Goal: Information Seeking & Learning: Find contact information

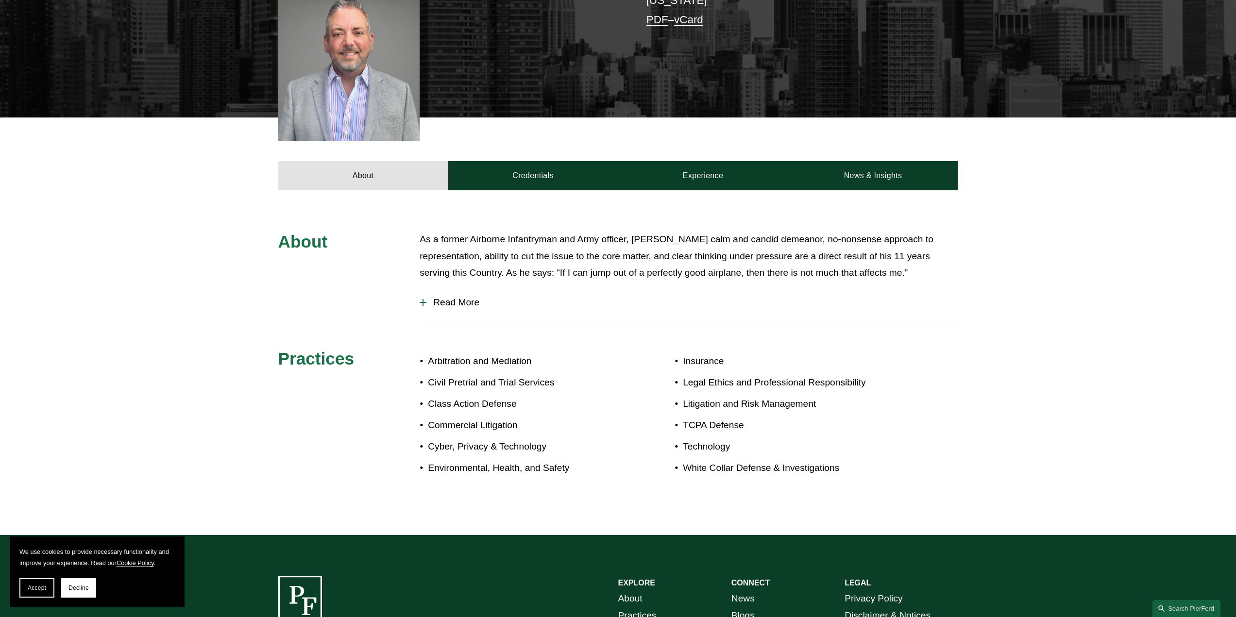
scroll to position [340, 0]
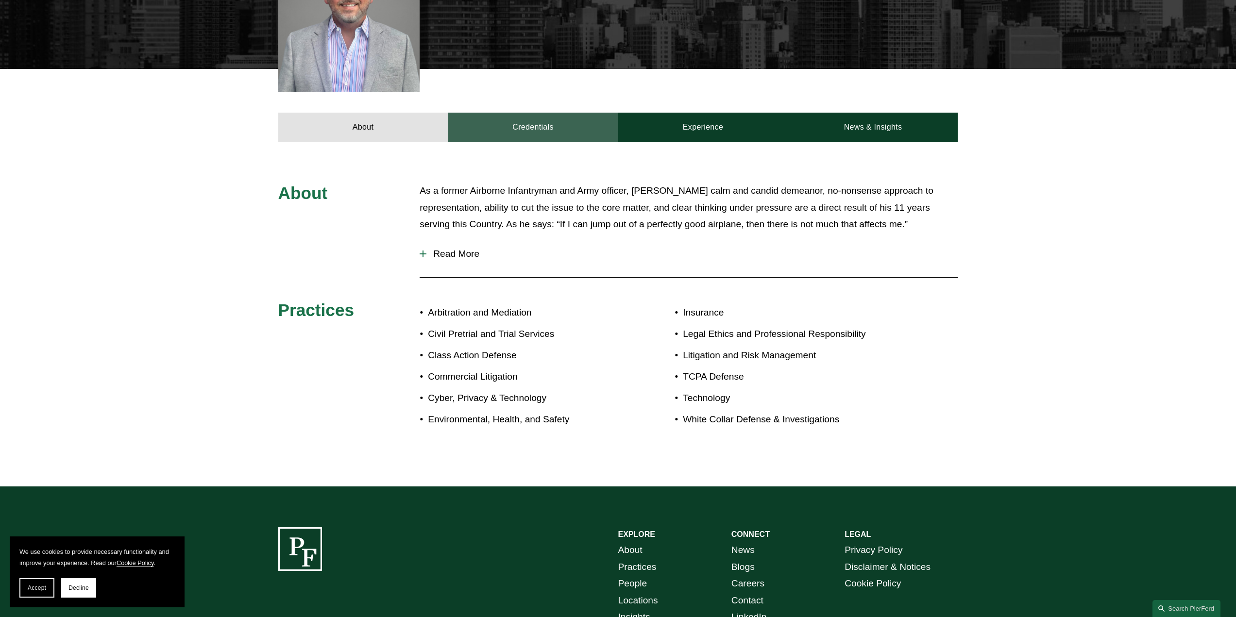
click at [553, 118] on link "Credentials" at bounding box center [533, 127] width 170 height 29
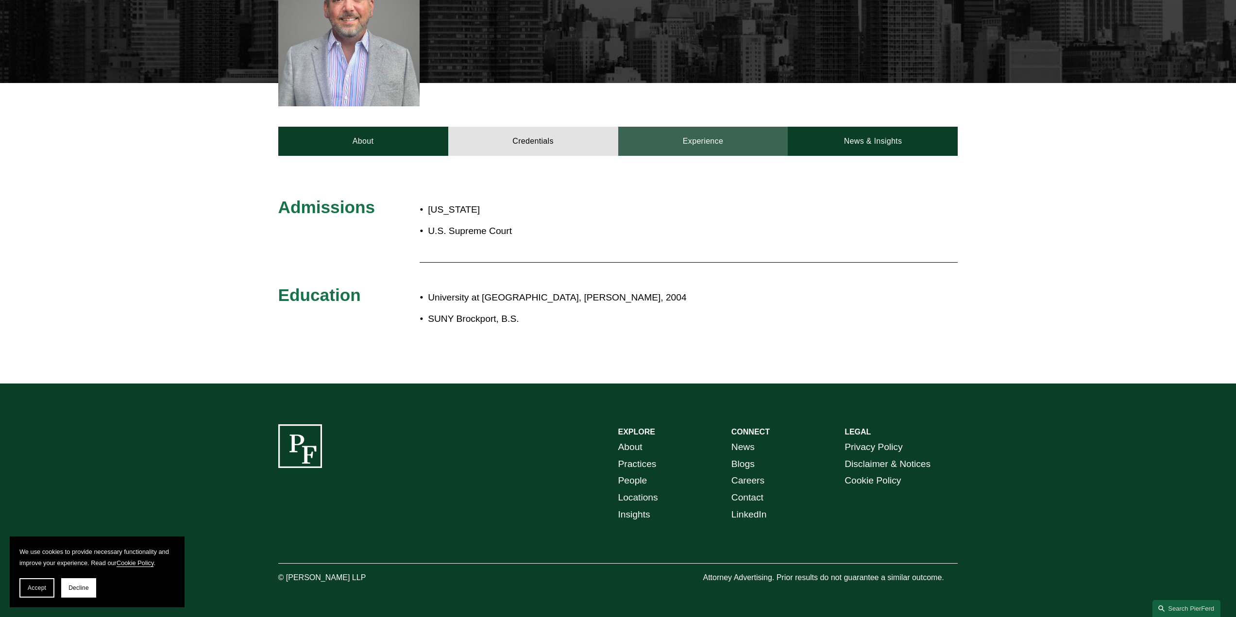
click at [669, 138] on link "Experience" at bounding box center [703, 141] width 170 height 29
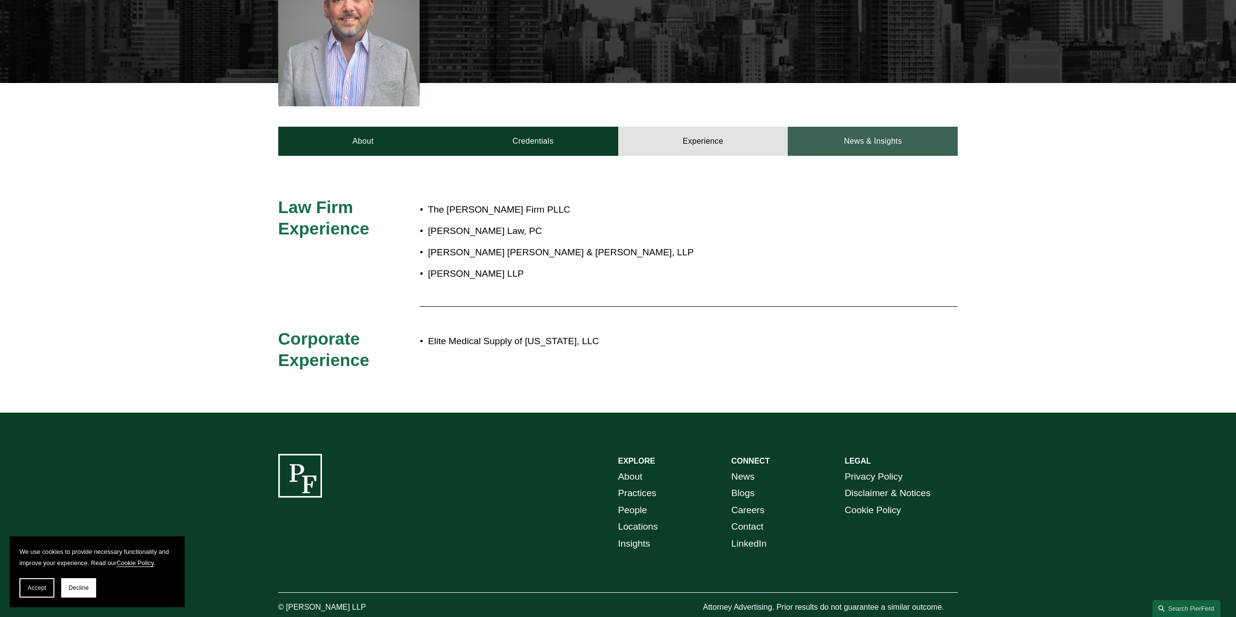
click at [881, 140] on link "News & Insights" at bounding box center [872, 141] width 170 height 29
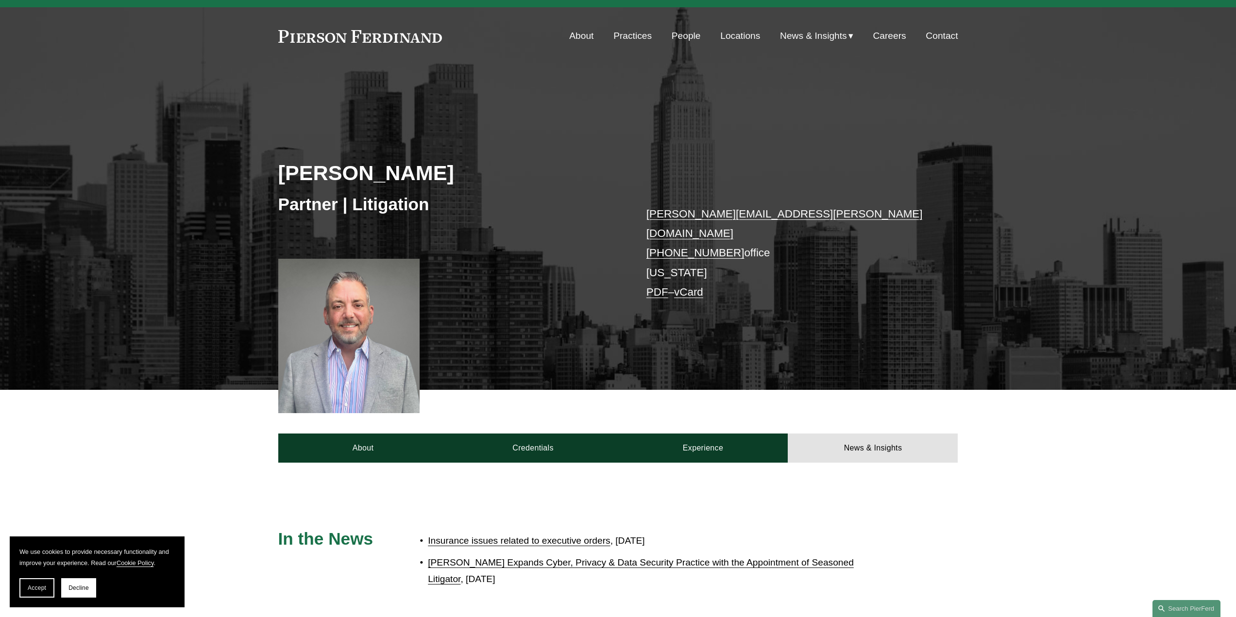
scroll to position [0, 0]
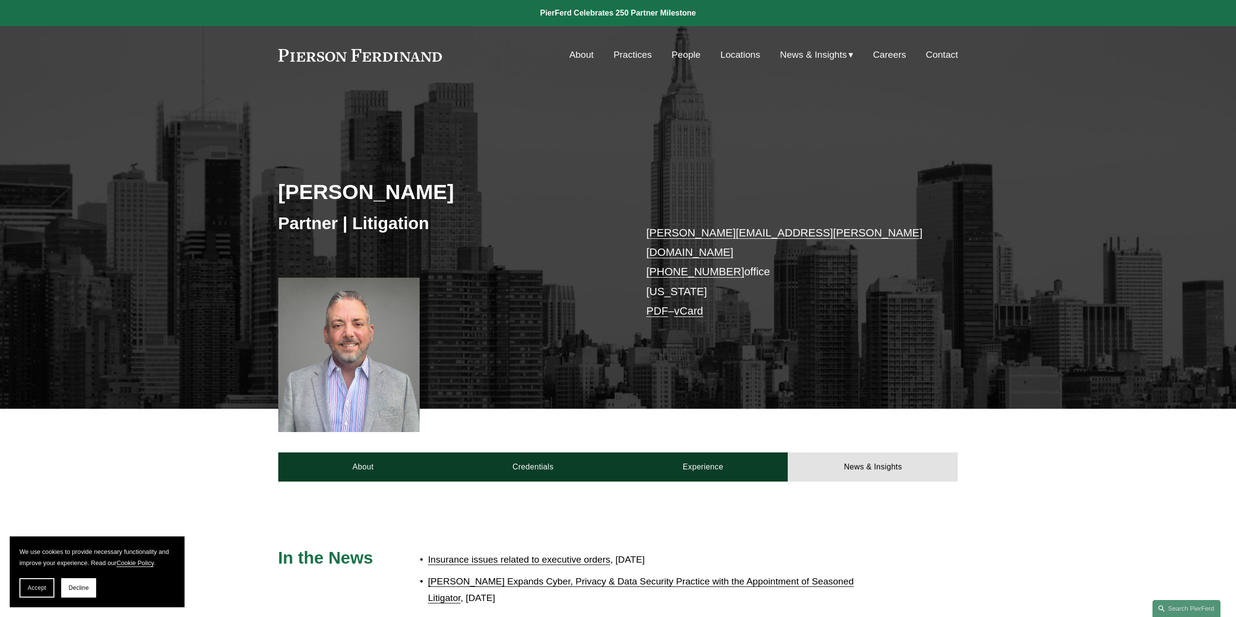
click at [685, 56] on link "People" at bounding box center [685, 55] width 29 height 18
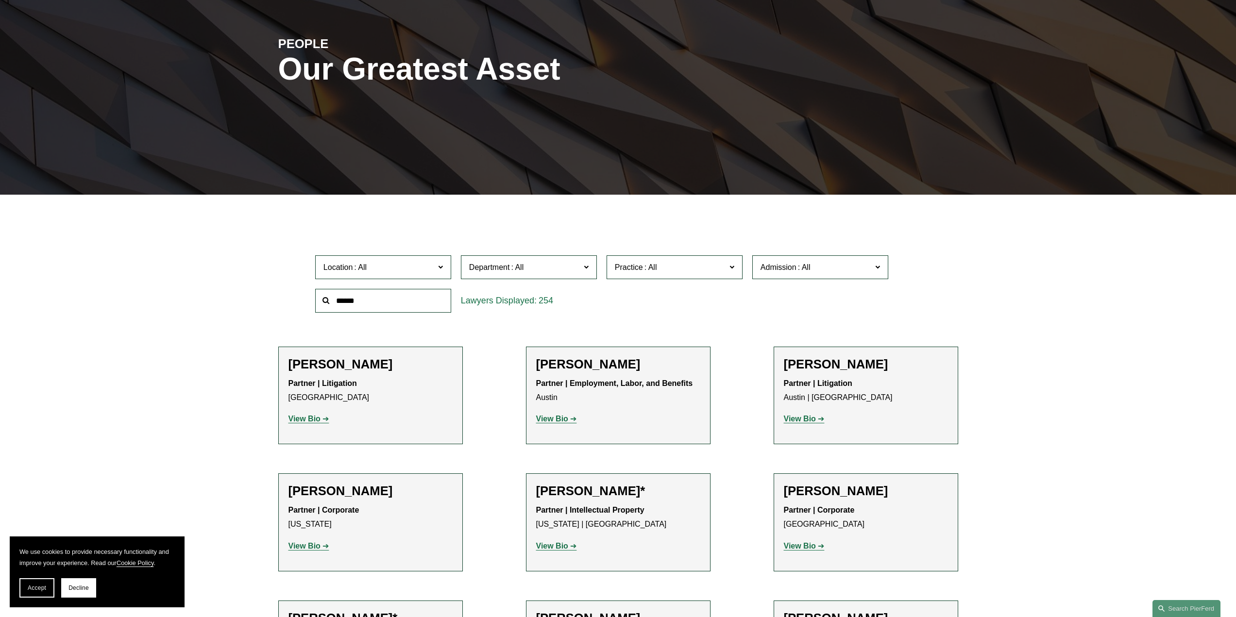
scroll to position [146, 0]
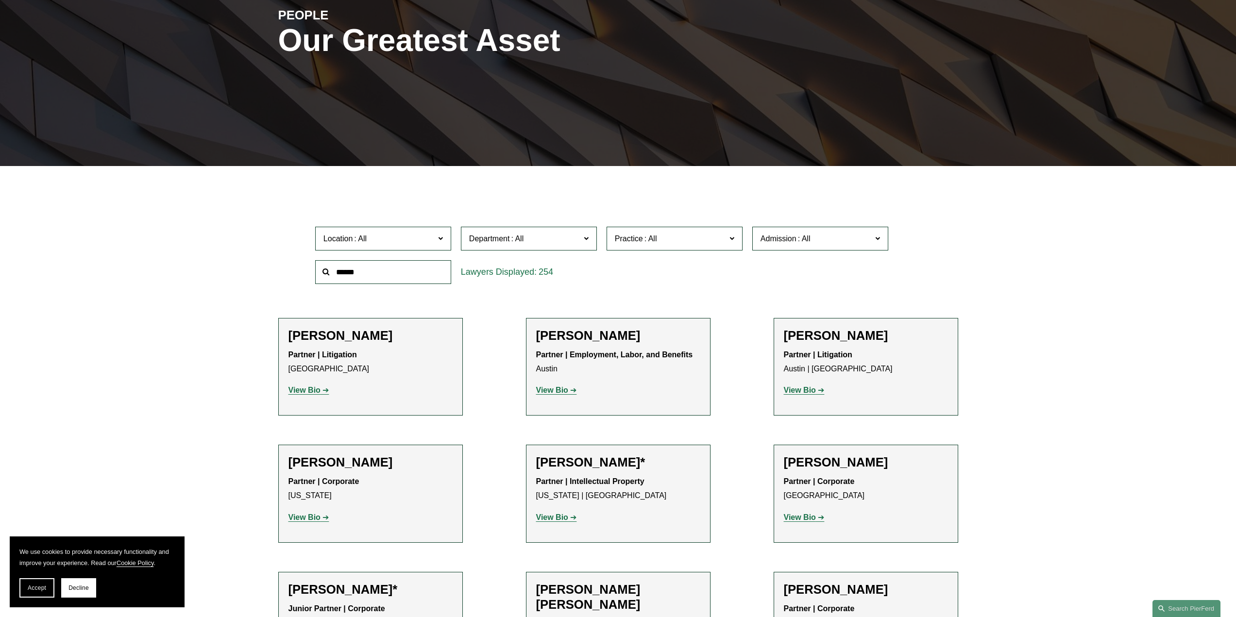
click at [435, 239] on label "Location" at bounding box center [383, 239] width 136 height 24
click at [640, 271] on div "Location All [GEOGRAPHIC_DATA] [GEOGRAPHIC_DATA] [GEOGRAPHIC_DATA] [GEOGRAPHIC_…" at bounding box center [617, 255] width 615 height 67
click at [560, 518] on strong "View Bio" at bounding box center [552, 517] width 32 height 8
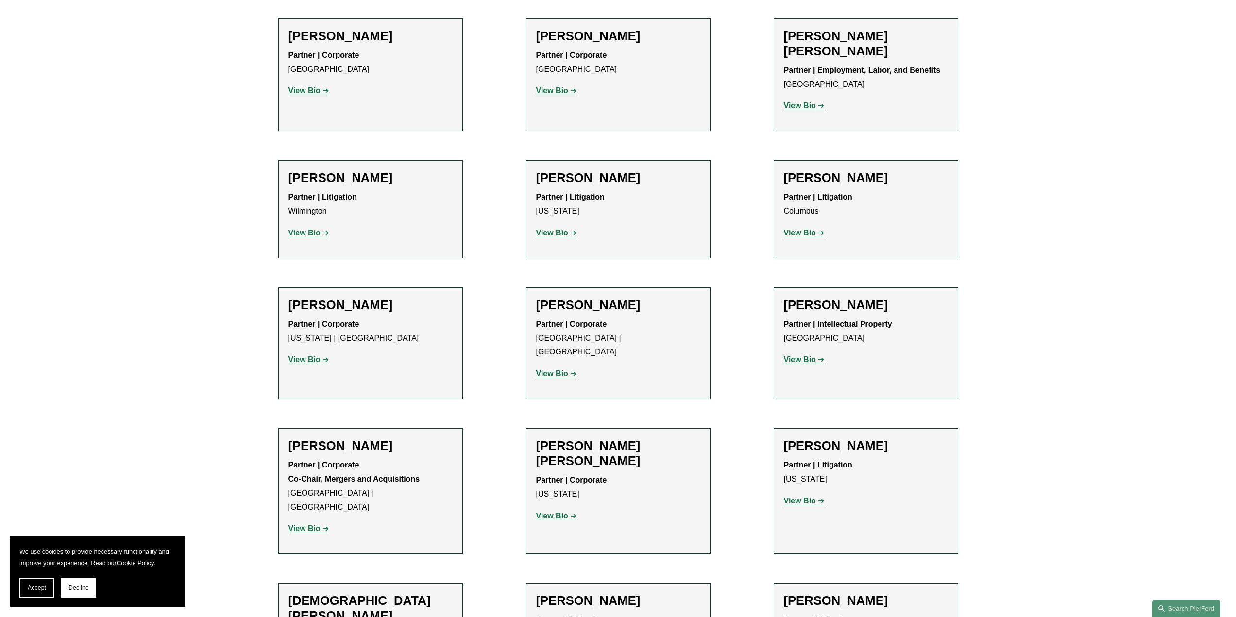
scroll to position [2136, 0]
